Goal: Task Accomplishment & Management: Use online tool/utility

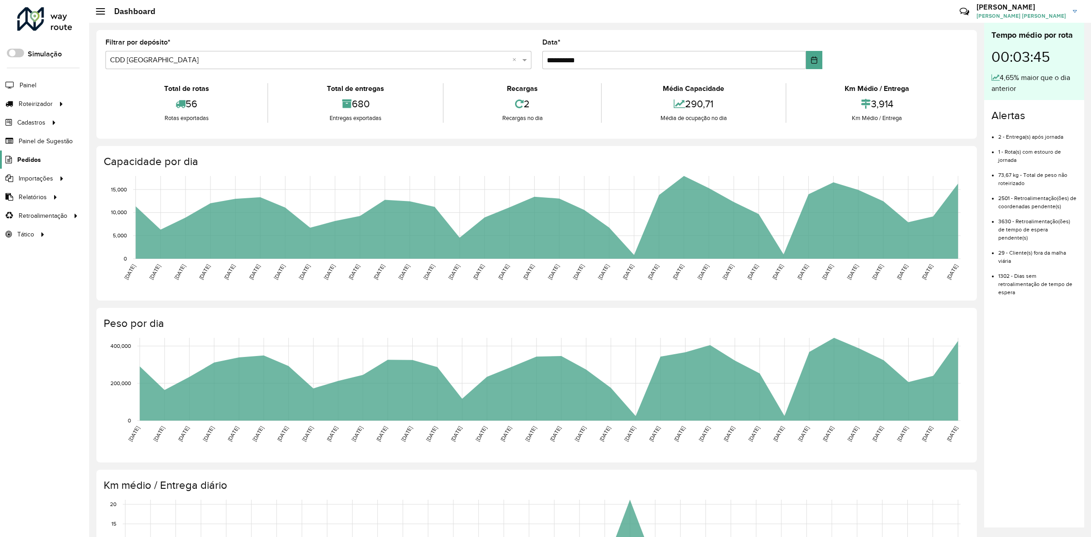
click at [35, 160] on span "Pedidos" at bounding box center [29, 160] width 24 height 10
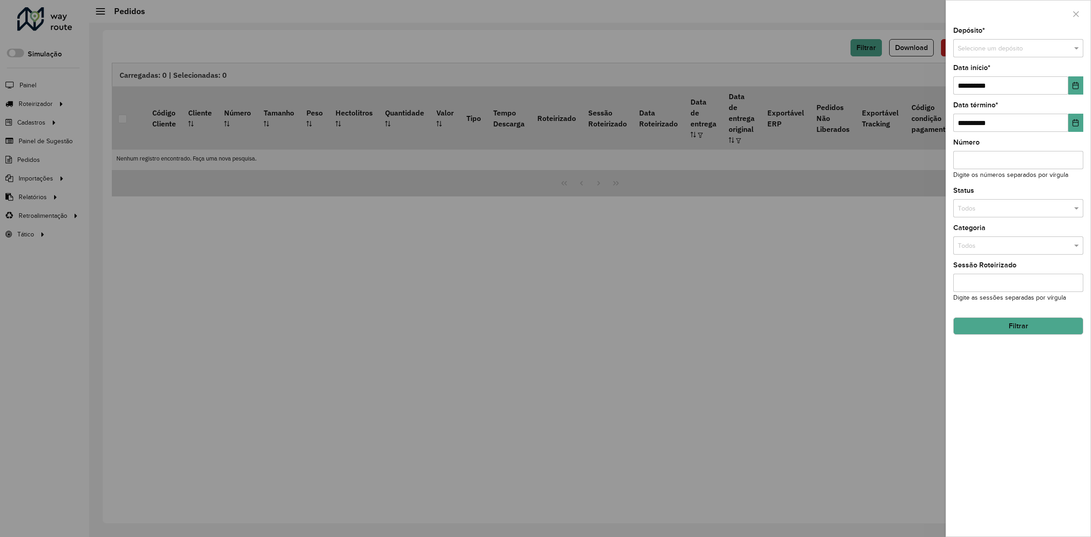
click at [1001, 51] on input "text" at bounding box center [1009, 49] width 103 height 10
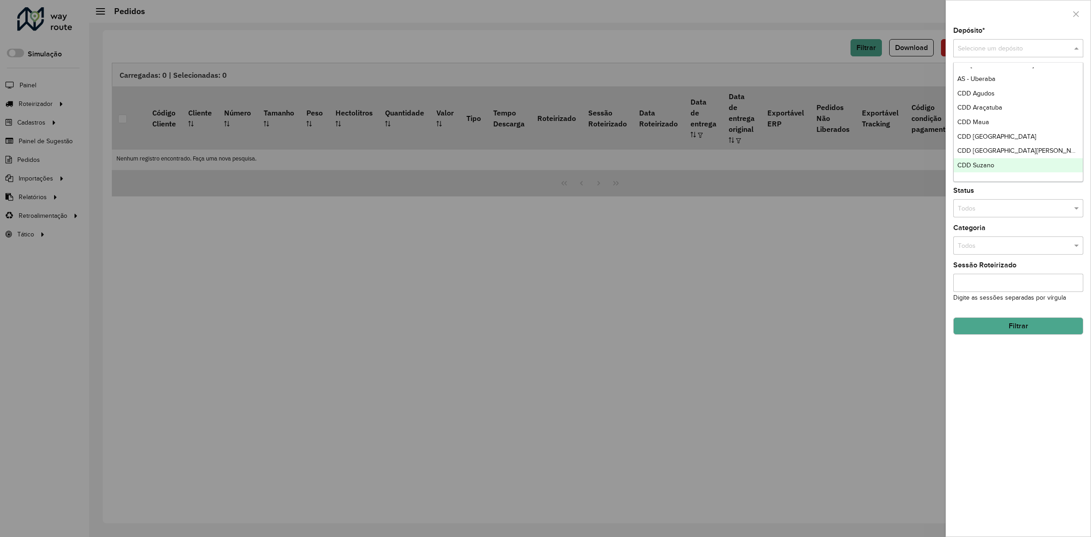
scroll to position [77, 0]
click at [989, 174] on div "CDI Macacu" at bounding box center [1018, 170] width 129 height 15
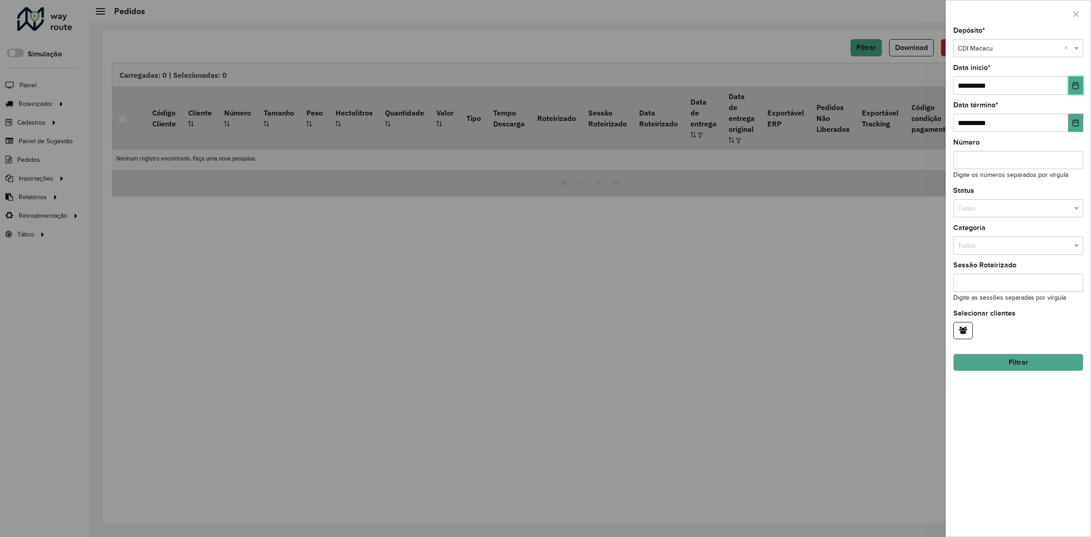
click at [1078, 87] on icon "Choose Date" at bounding box center [1076, 85] width 6 height 7
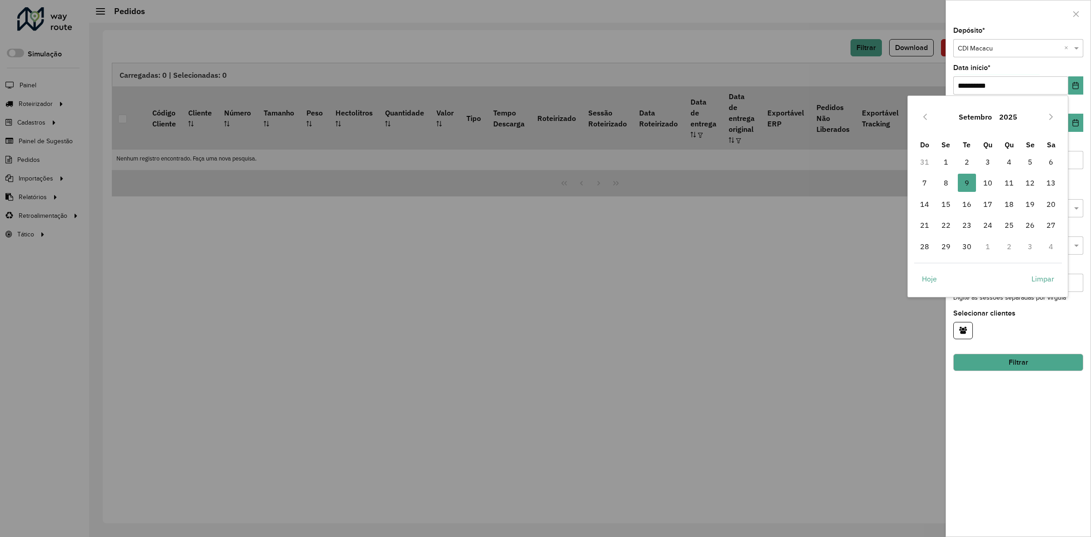
click at [982, 112] on button "Setembro" at bounding box center [975, 117] width 40 height 22
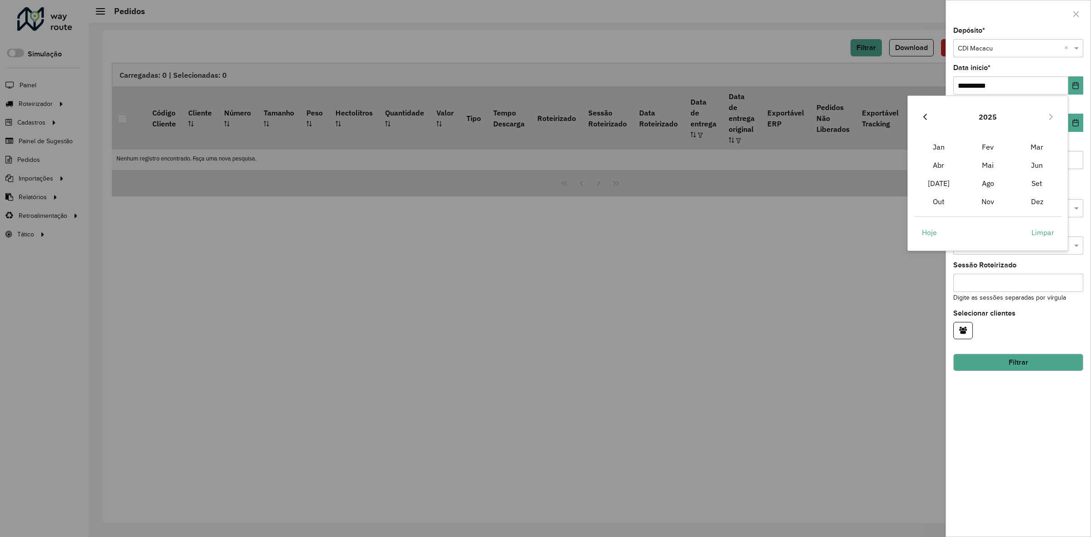
click at [923, 120] on icon "Previous Year" at bounding box center [925, 116] width 7 height 7
click at [941, 150] on span "Jan" at bounding box center [938, 147] width 49 height 18
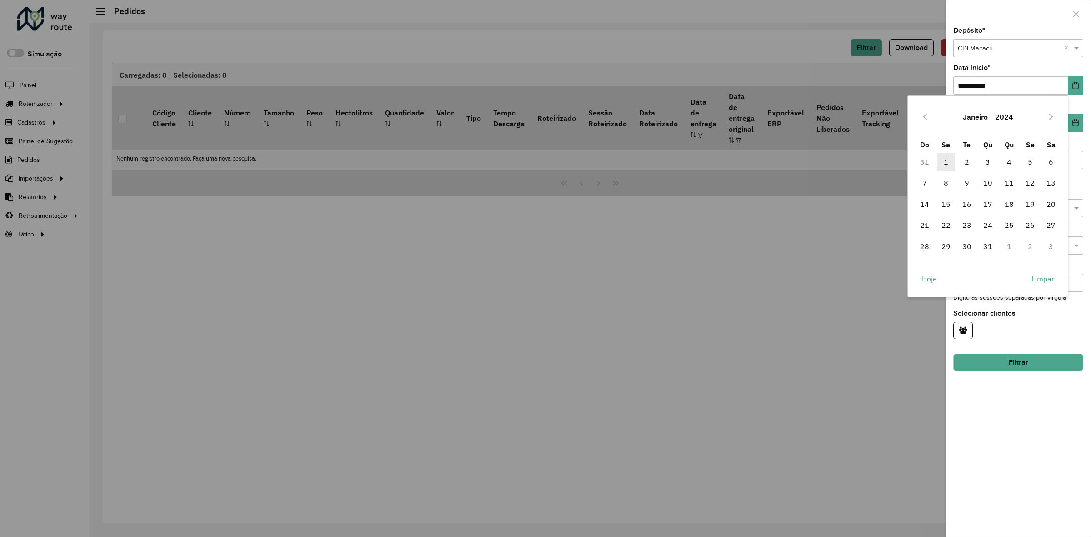
click at [944, 161] on span "1" at bounding box center [946, 162] width 18 height 18
type input "**********"
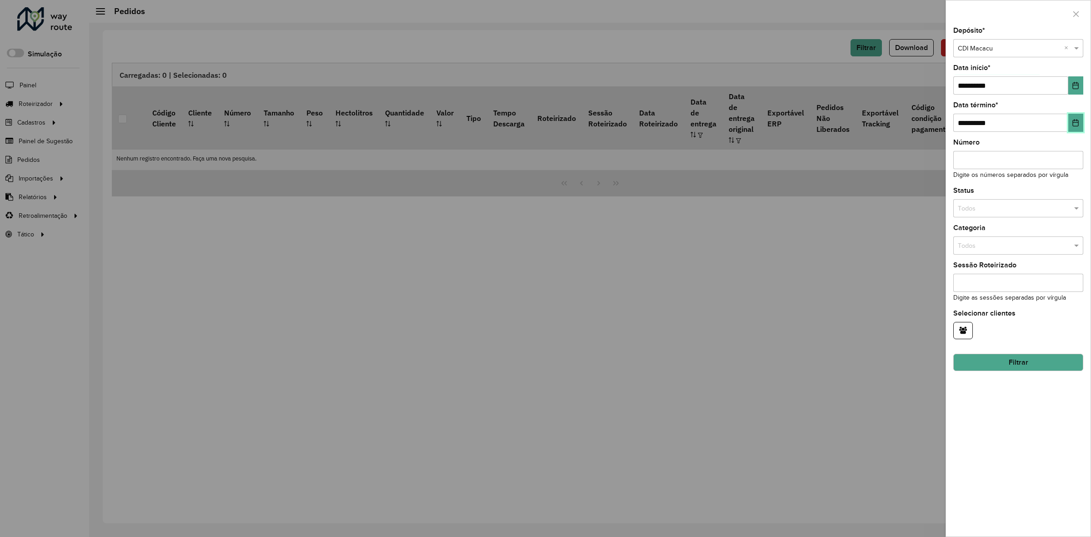
click at [1073, 120] on icon "Choose Date" at bounding box center [1075, 122] width 7 height 7
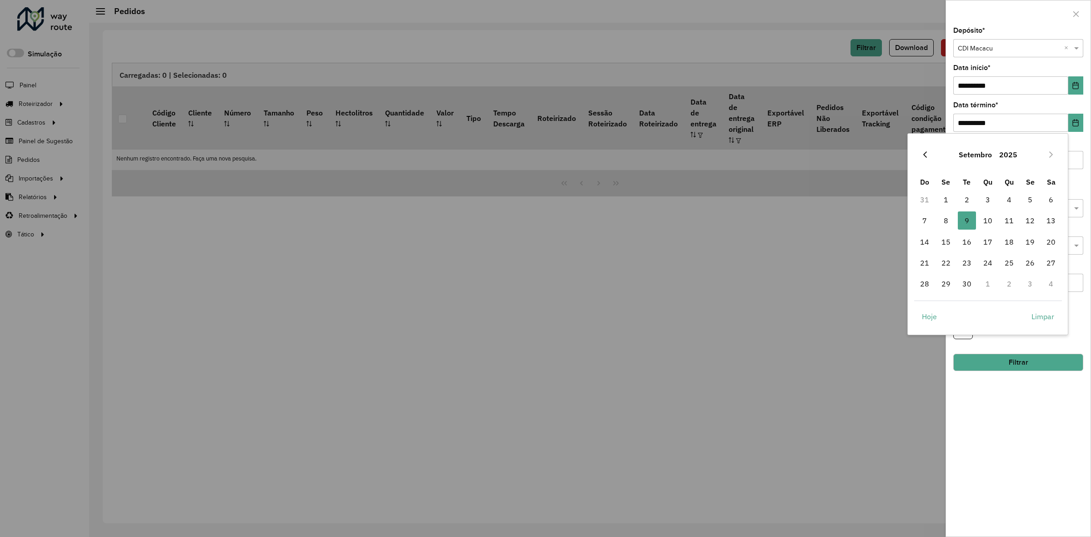
click at [927, 152] on icon "Previous Month" at bounding box center [925, 154] width 7 height 7
click at [925, 304] on span "31" at bounding box center [925, 305] width 18 height 18
type input "**********"
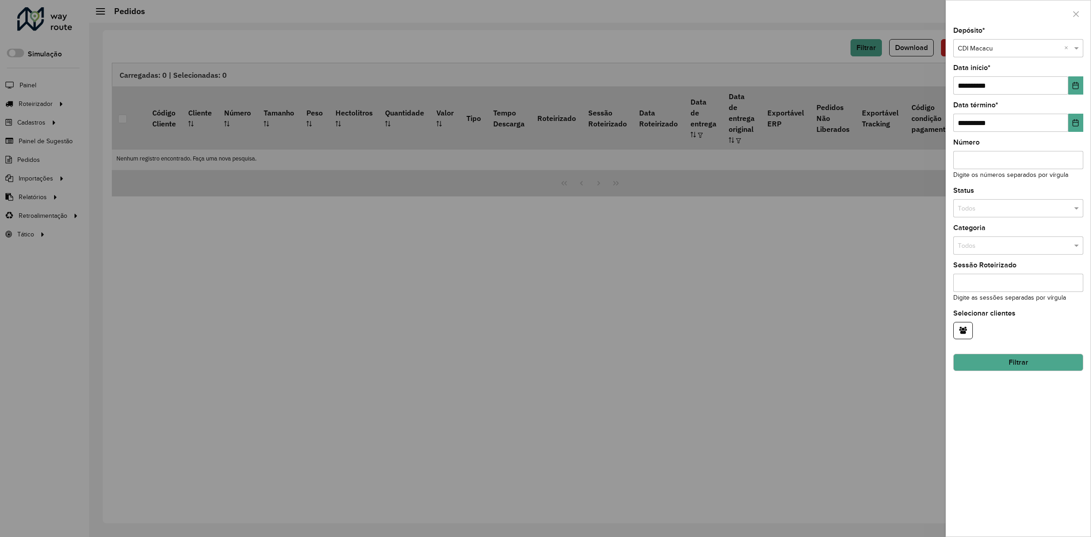
click at [988, 210] on input "text" at bounding box center [1009, 209] width 103 height 10
click at [992, 191] on div "Status Todos" at bounding box center [1018, 202] width 130 height 30
click at [1019, 253] on div "Todos" at bounding box center [1018, 245] width 130 height 18
click at [1005, 272] on span "Pedidos Oficiais (Exportáveis e Liberados)" at bounding box center [1017, 273] width 120 height 7
click at [1017, 365] on button "Filtrar" at bounding box center [1018, 362] width 130 height 17
